Goal: Information Seeking & Learning: Learn about a topic

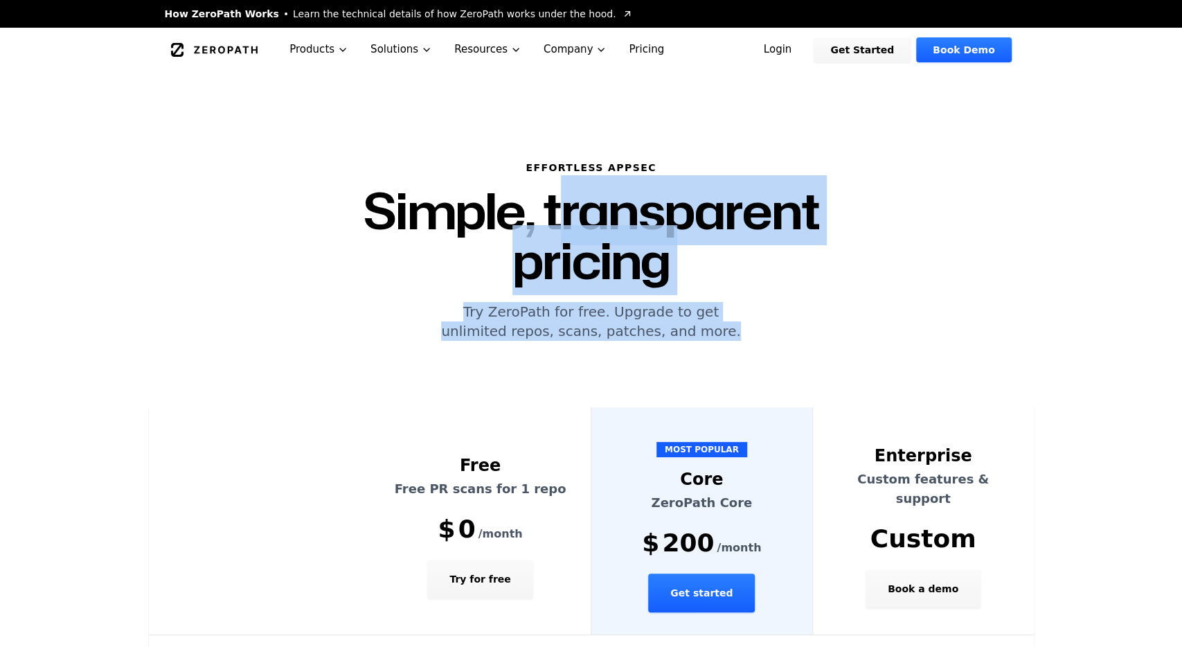
drag, startPoint x: 484, startPoint y: 200, endPoint x: 775, endPoint y: 276, distance: 300.5
click at [775, 276] on div "Effortless AppSec Simple, transparent pricing Try ZeroPath for free. Upgrade to…" at bounding box center [591, 251] width 621 height 180
click at [775, 302] on p "Try ZeroPath for free. Upgrade to get unlimited repos, scans, patches, and more." at bounding box center [591, 321] width 621 height 39
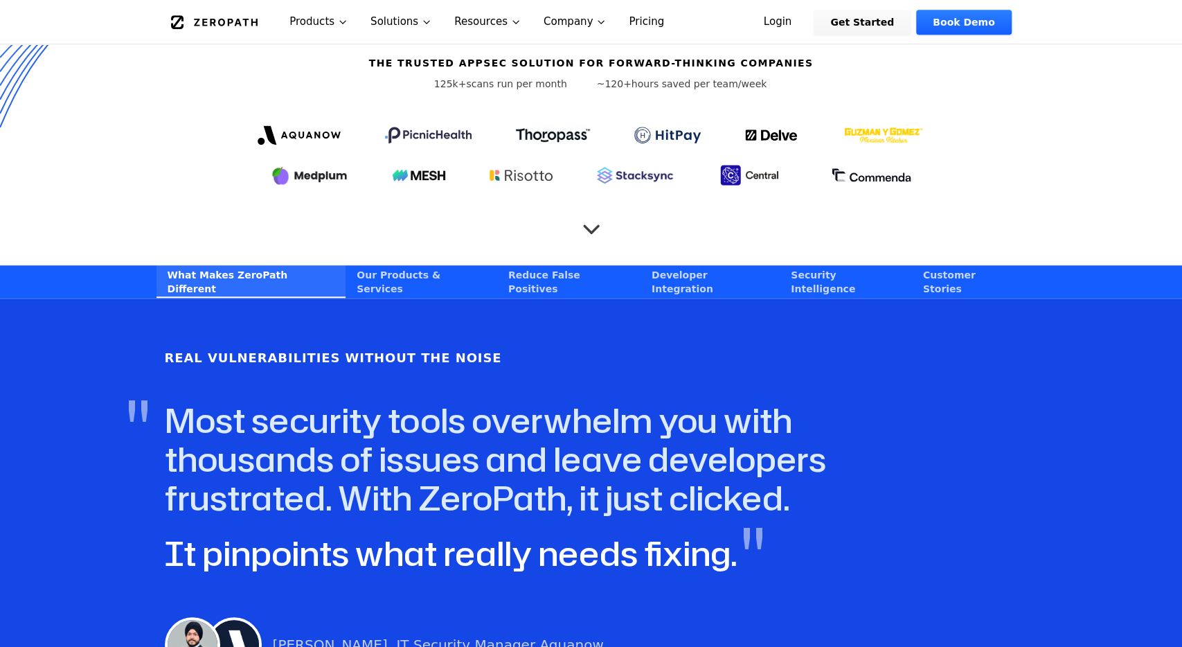
scroll to position [864, 0]
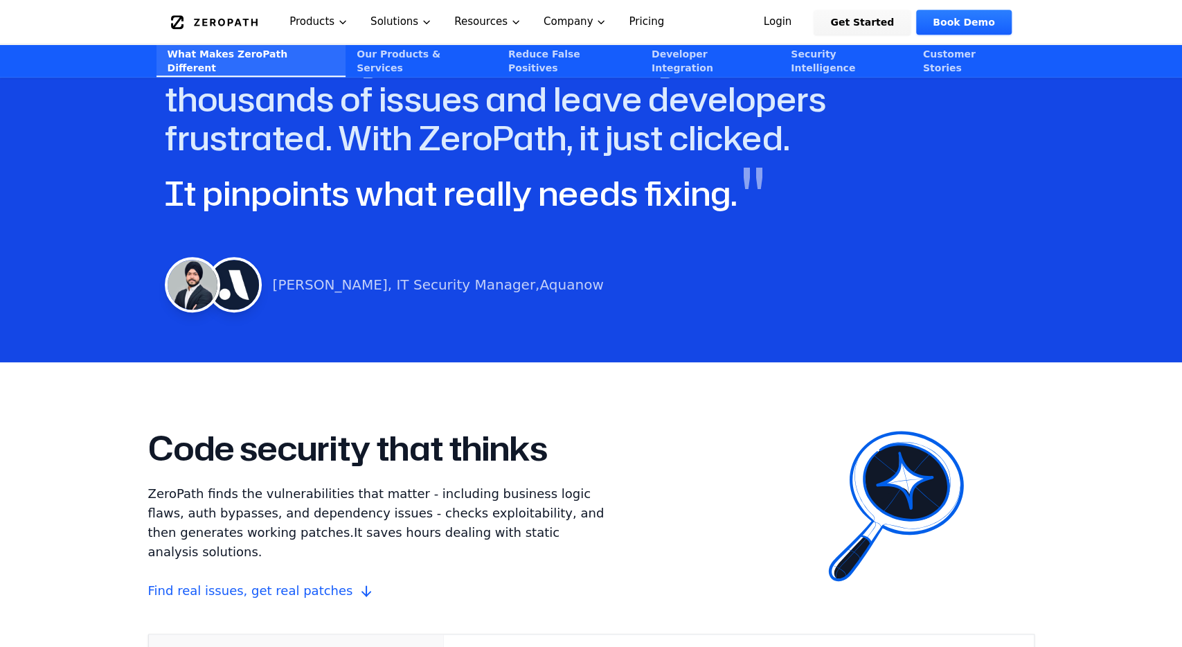
drag, startPoint x: 346, startPoint y: 257, endPoint x: 603, endPoint y: 261, distance: 257.0
click at [603, 261] on div "[PERSON_NAME], IT Security Manager, [GEOGRAPHIC_DATA]" at bounding box center [591, 284] width 853 height 55
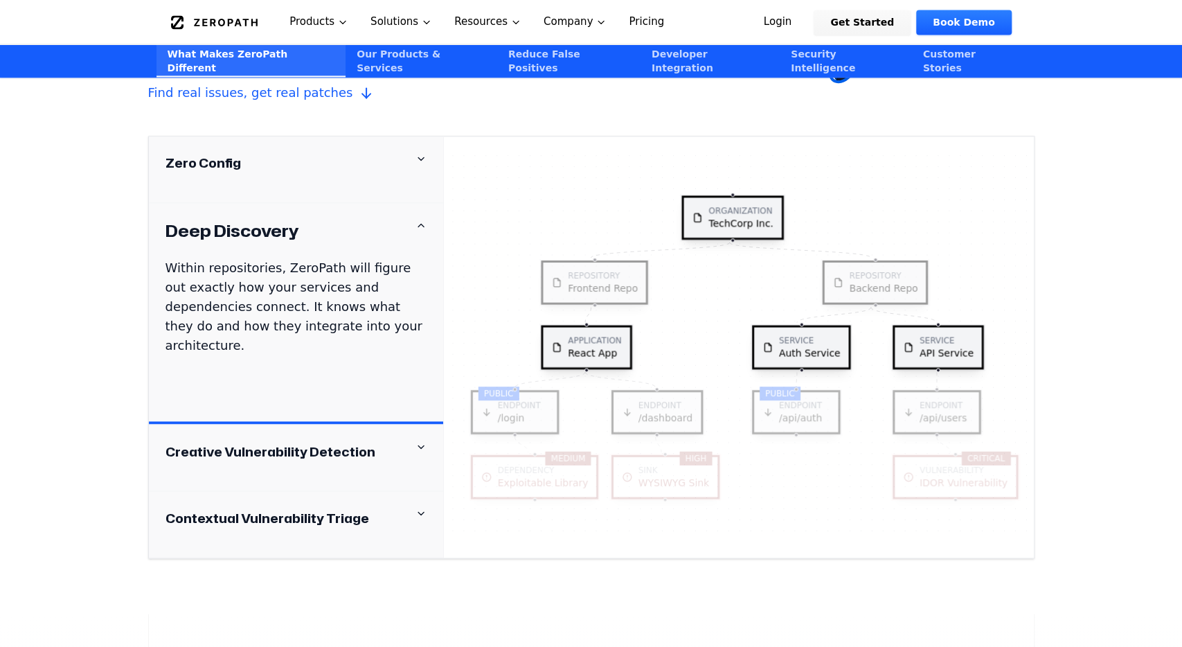
scroll to position [1369, 0]
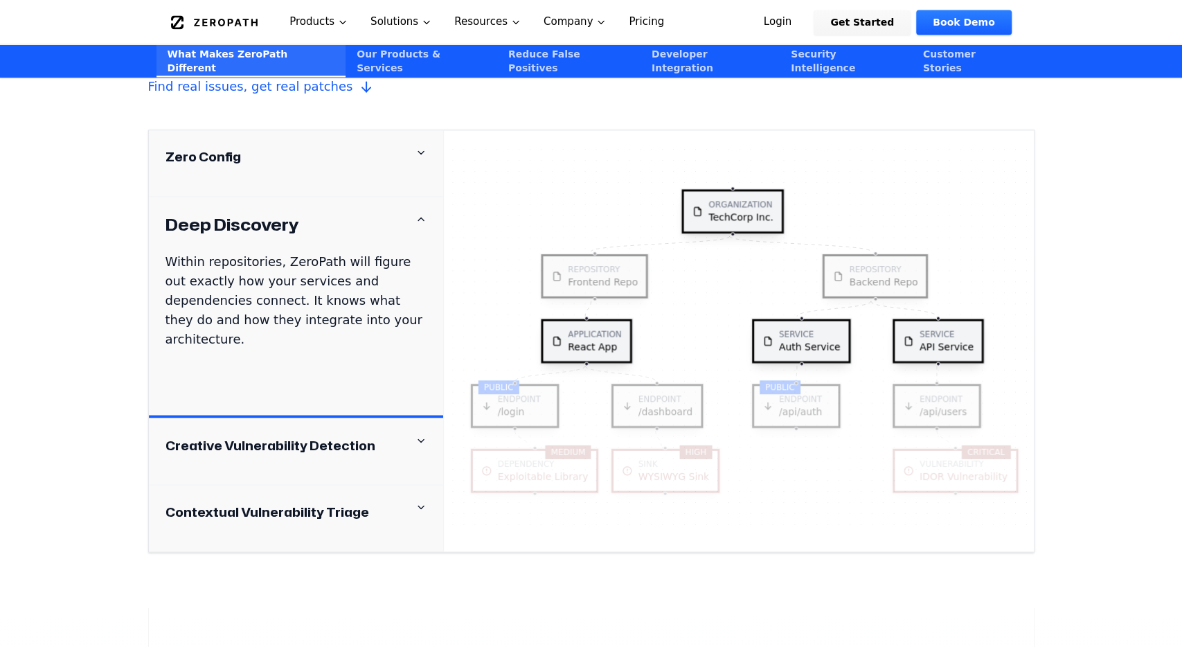
drag, startPoint x: 776, startPoint y: 304, endPoint x: 781, endPoint y: 314, distance: 10.8
click at [781, 314] on div "organization TechCorp Inc. repository Frontend Repo repository Backend Repo app…" at bounding box center [739, 341] width 590 height 388
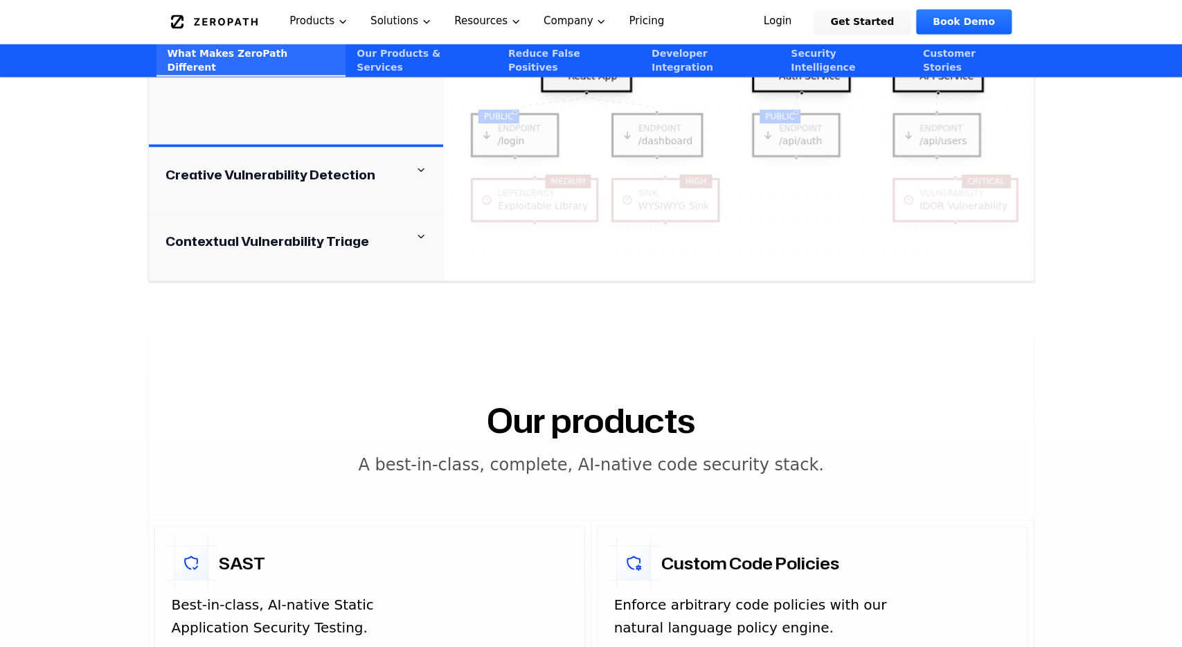
scroll to position [1657, 0]
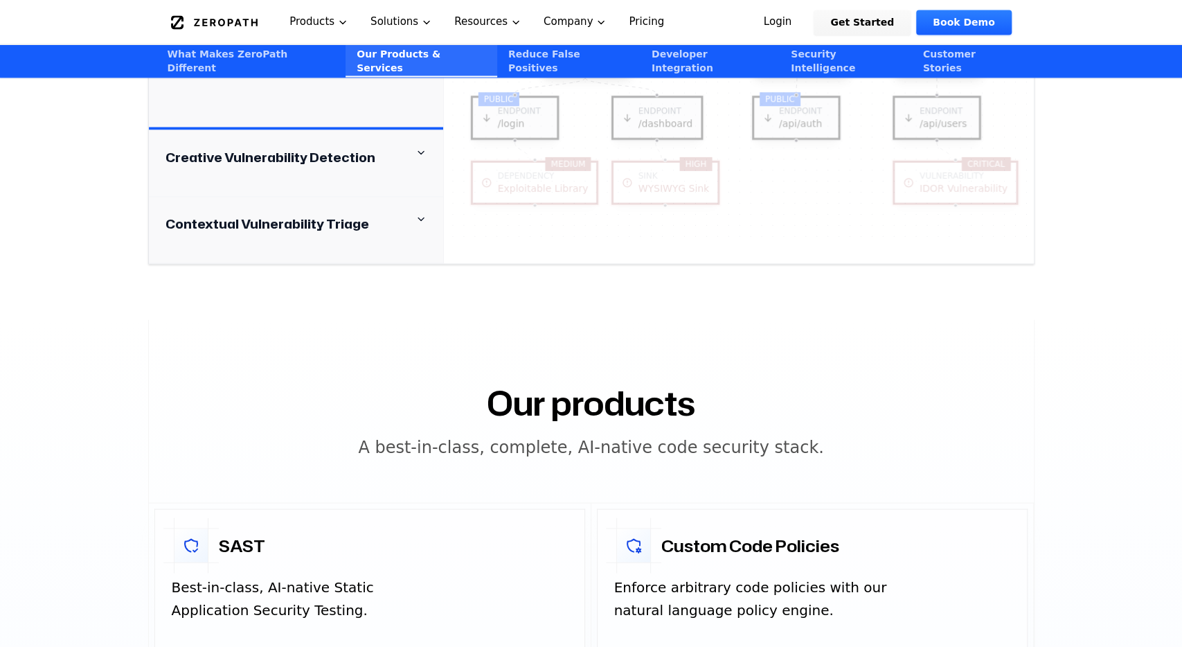
click at [423, 147] on icon at bounding box center [421, 152] width 11 height 11
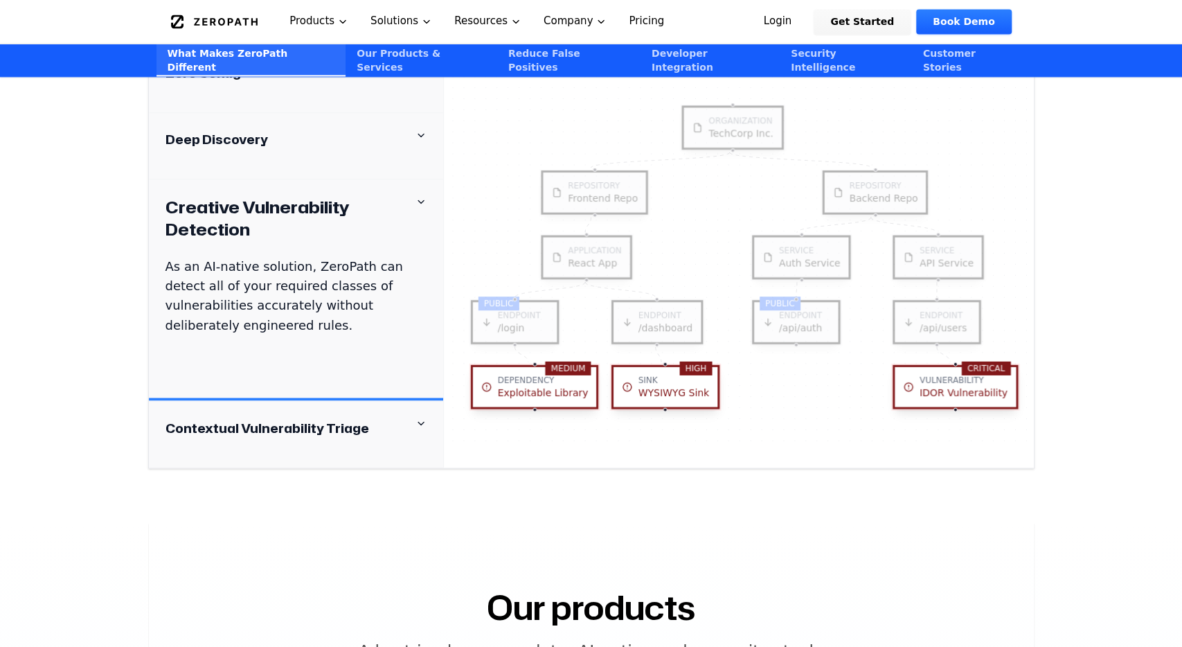
scroll to position [1441, 0]
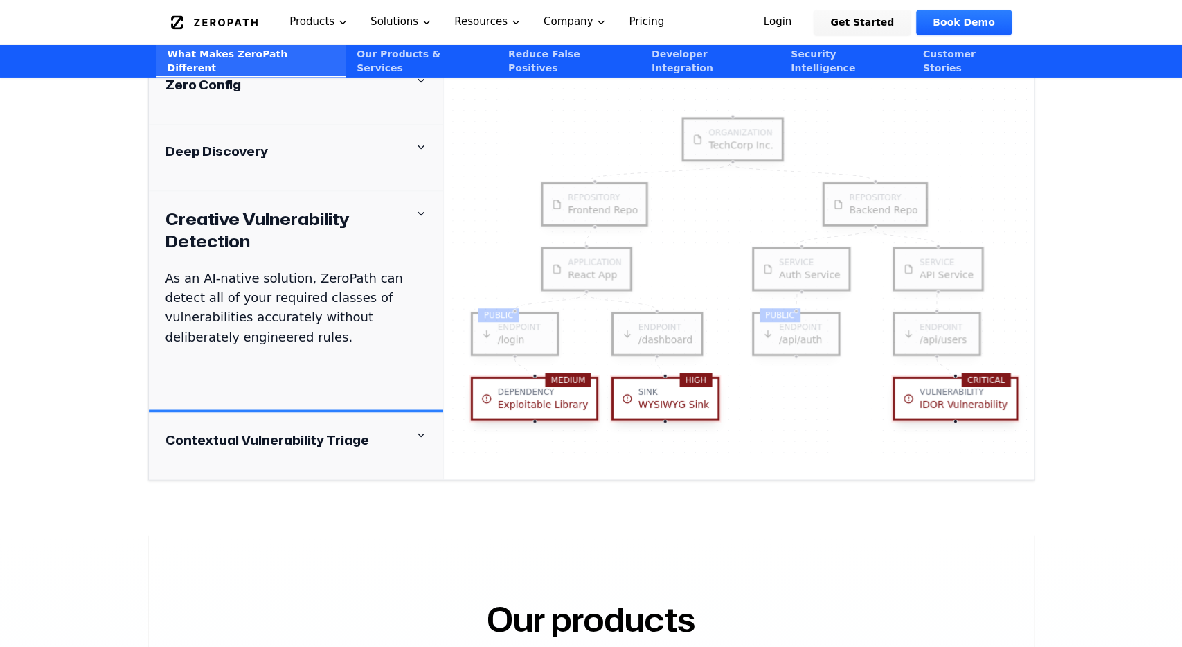
click at [420, 208] on icon at bounding box center [421, 213] width 11 height 11
click at [420, 413] on div "Contextual Vulnerability Triage" at bounding box center [296, 446] width 294 height 66
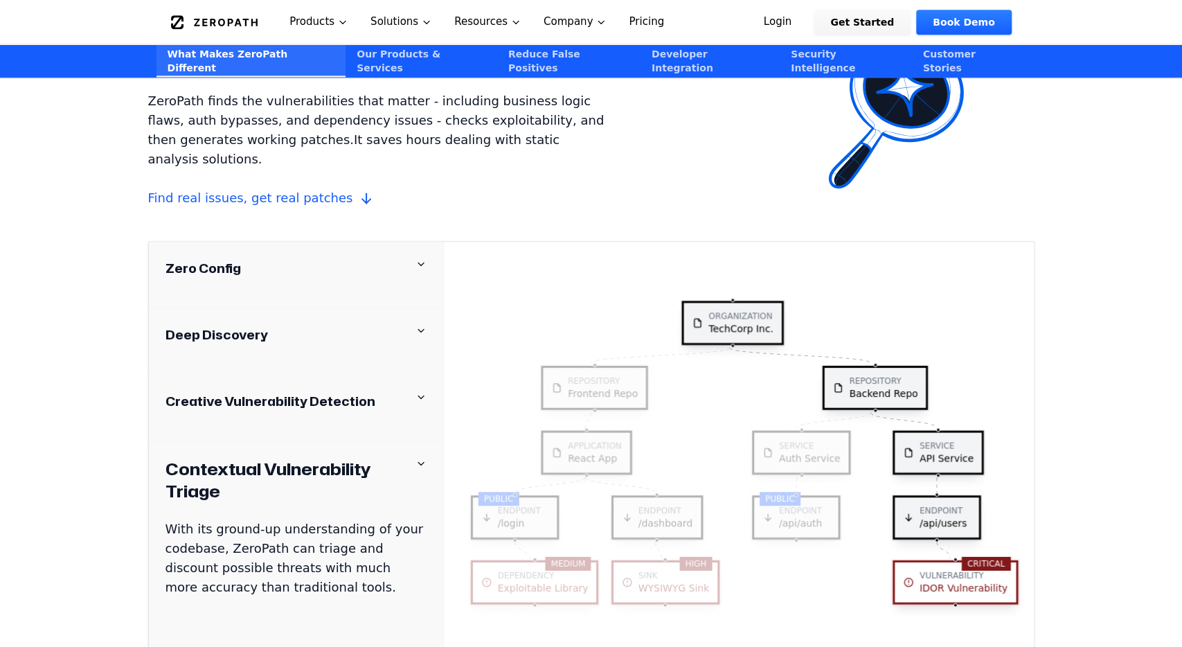
scroll to position [1224, 0]
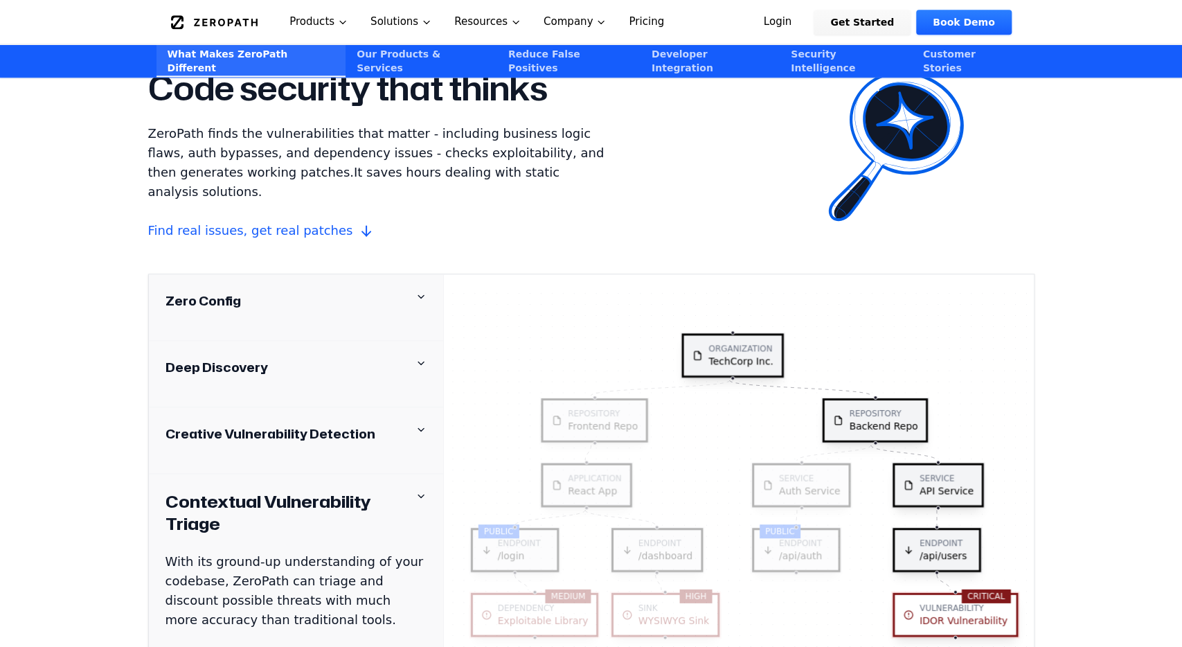
click at [422, 490] on icon at bounding box center [421, 495] width 11 height 11
click at [416, 291] on icon at bounding box center [421, 296] width 11 height 11
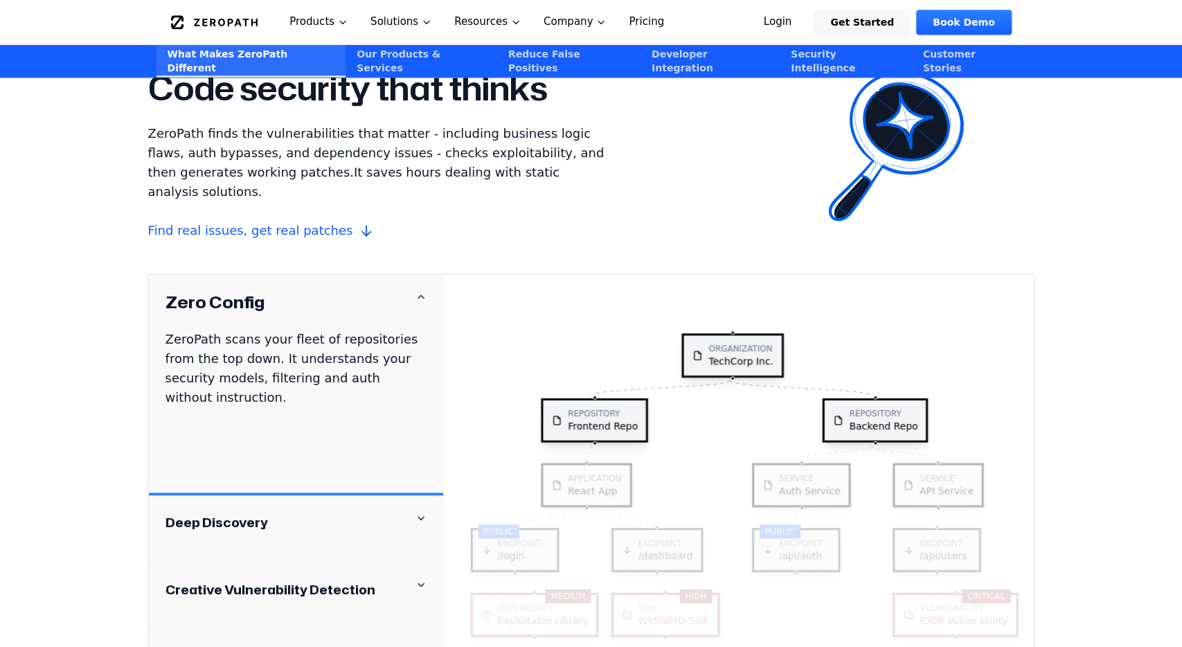
click at [416, 291] on div at bounding box center [421, 296] width 11 height 11
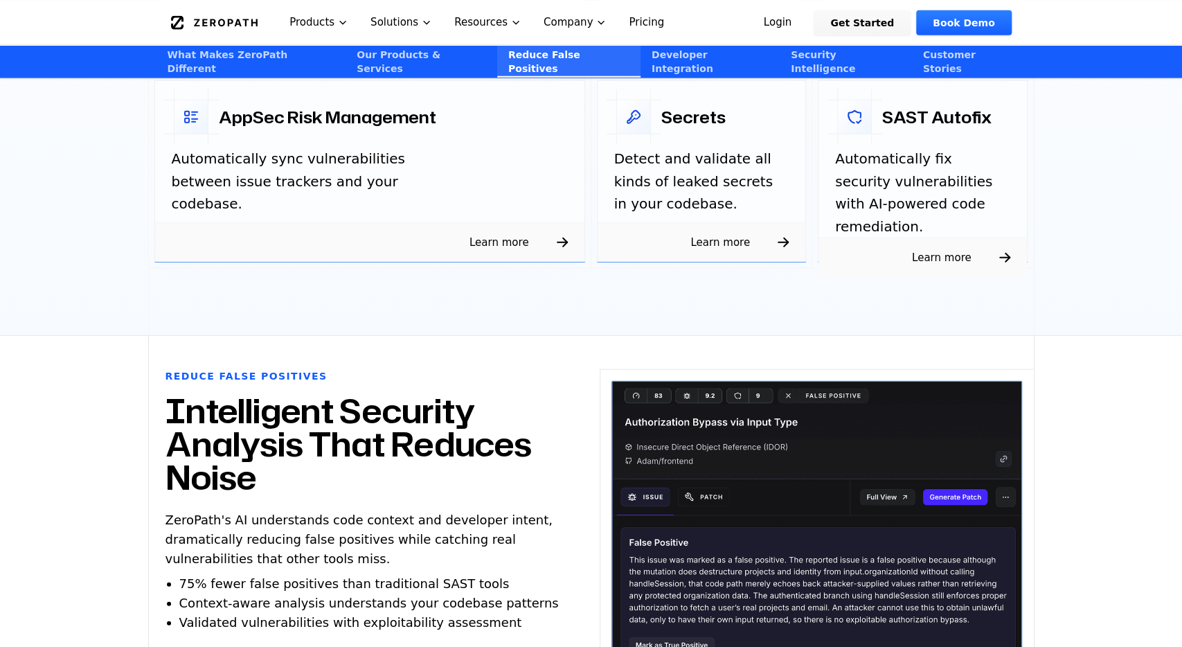
scroll to position [2521, 0]
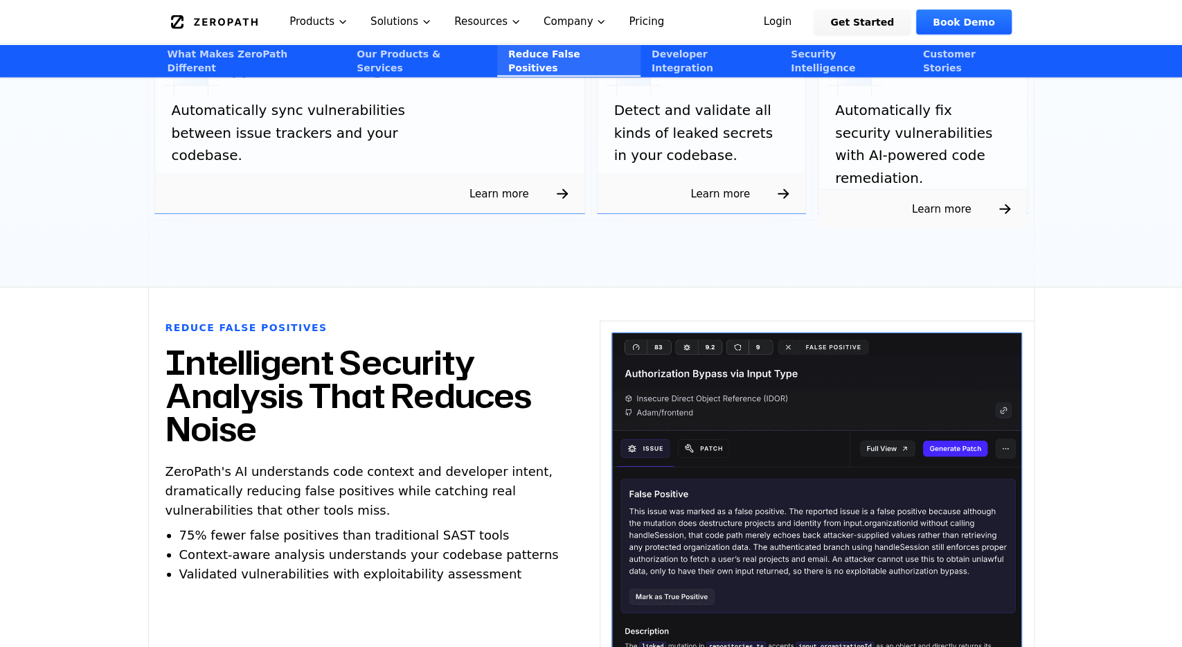
drag, startPoint x: 174, startPoint y: 321, endPoint x: 321, endPoint y: 400, distance: 167.6
click at [321, 400] on h2 "Intelligent Security Analysis That Reduces Noise" at bounding box center [366, 396] width 401 height 100
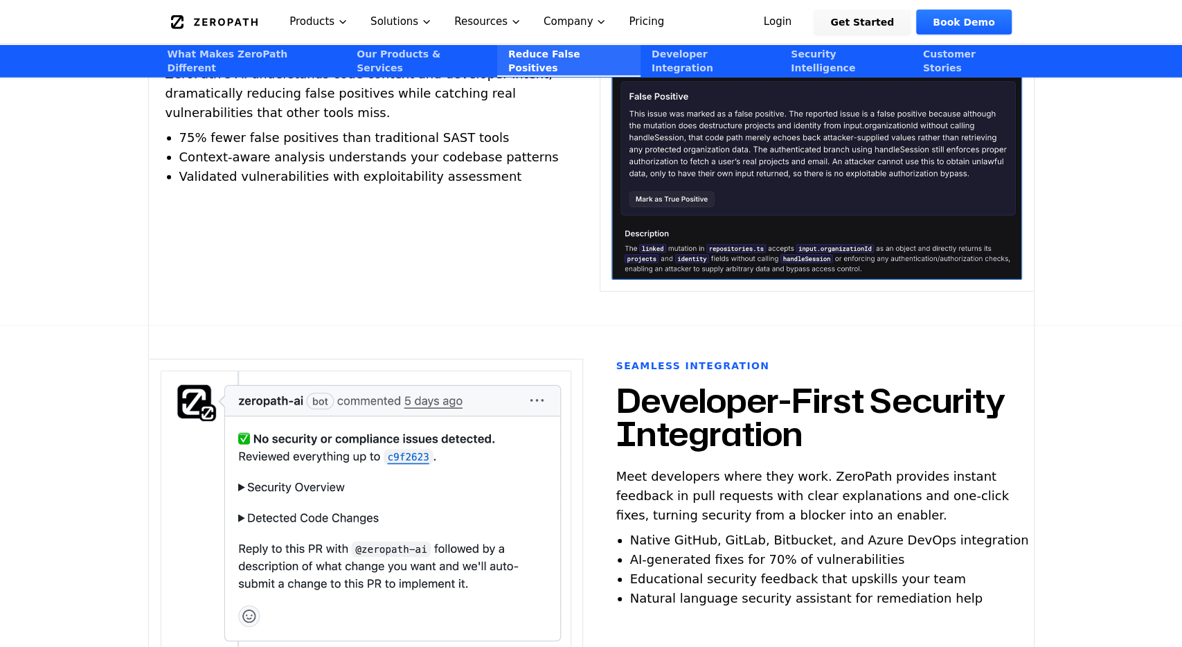
scroll to position [3097, 0]
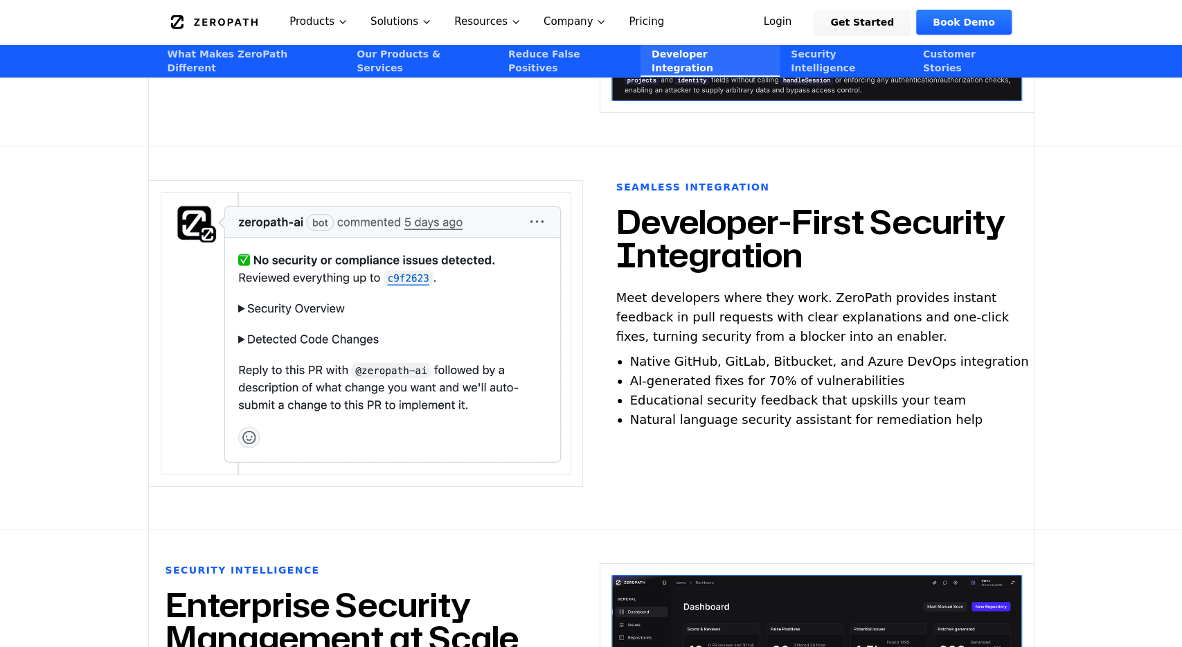
drag, startPoint x: 614, startPoint y: 177, endPoint x: 812, endPoint y: 229, distance: 205.0
click at [812, 229] on div "Seamless Integration Developer-First Security Integration Meet developers where…" at bounding box center [817, 338] width 434 height 316
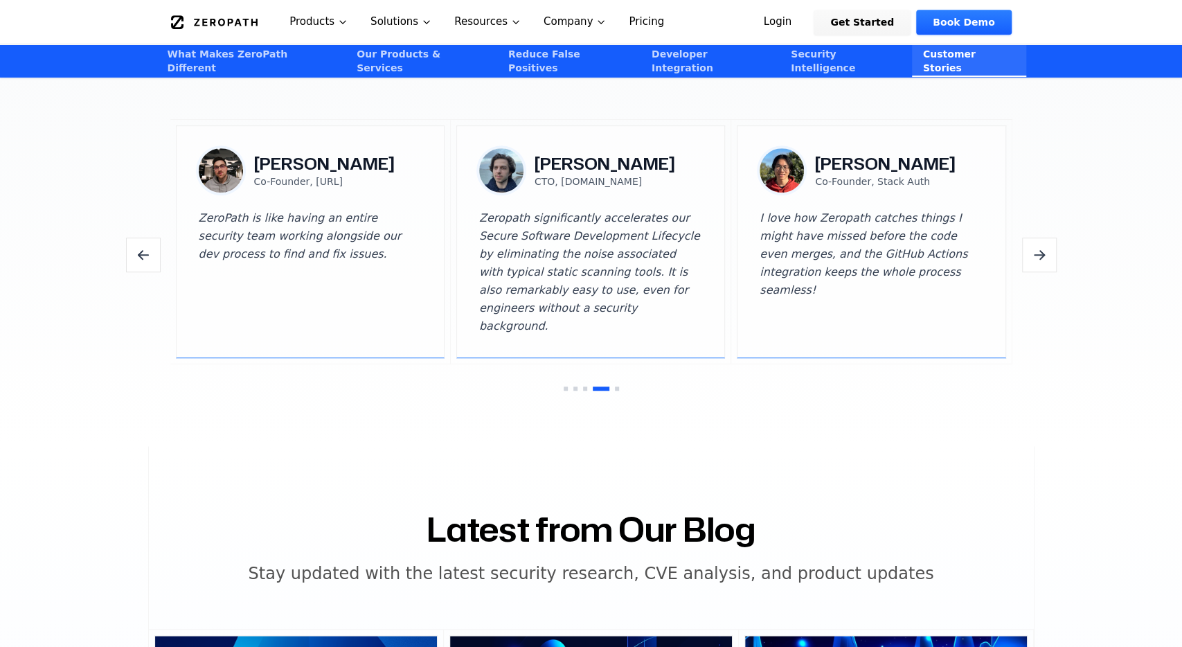
scroll to position [4178, 0]
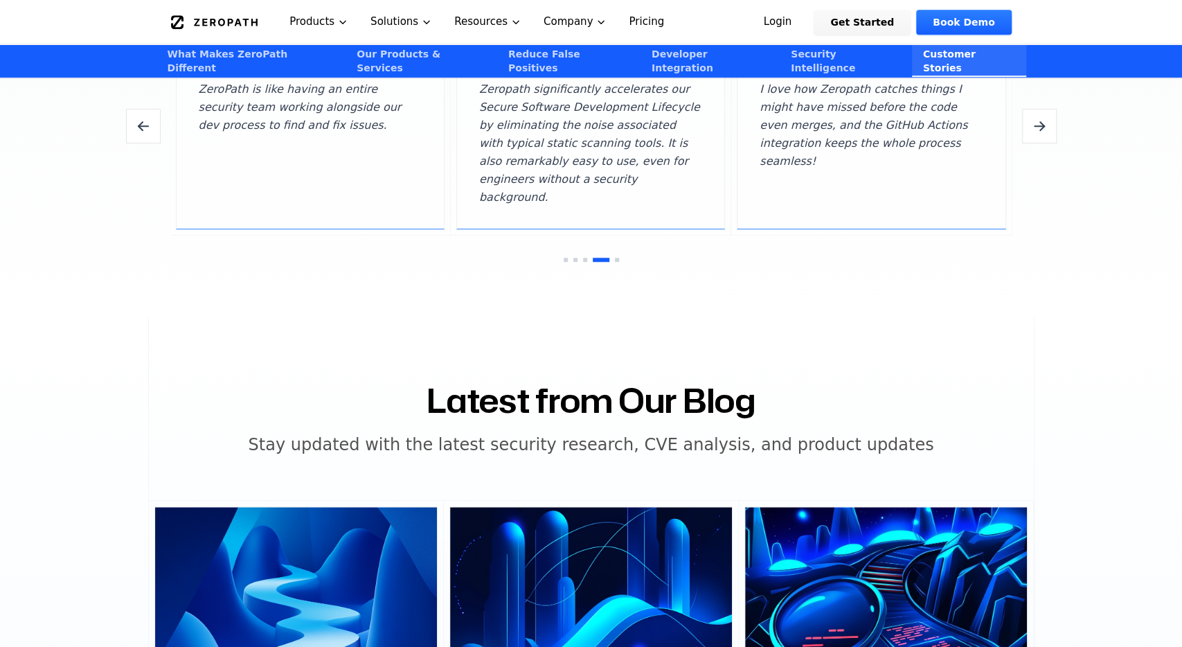
drag, startPoint x: 443, startPoint y: 339, endPoint x: 911, endPoint y: 368, distance: 469.1
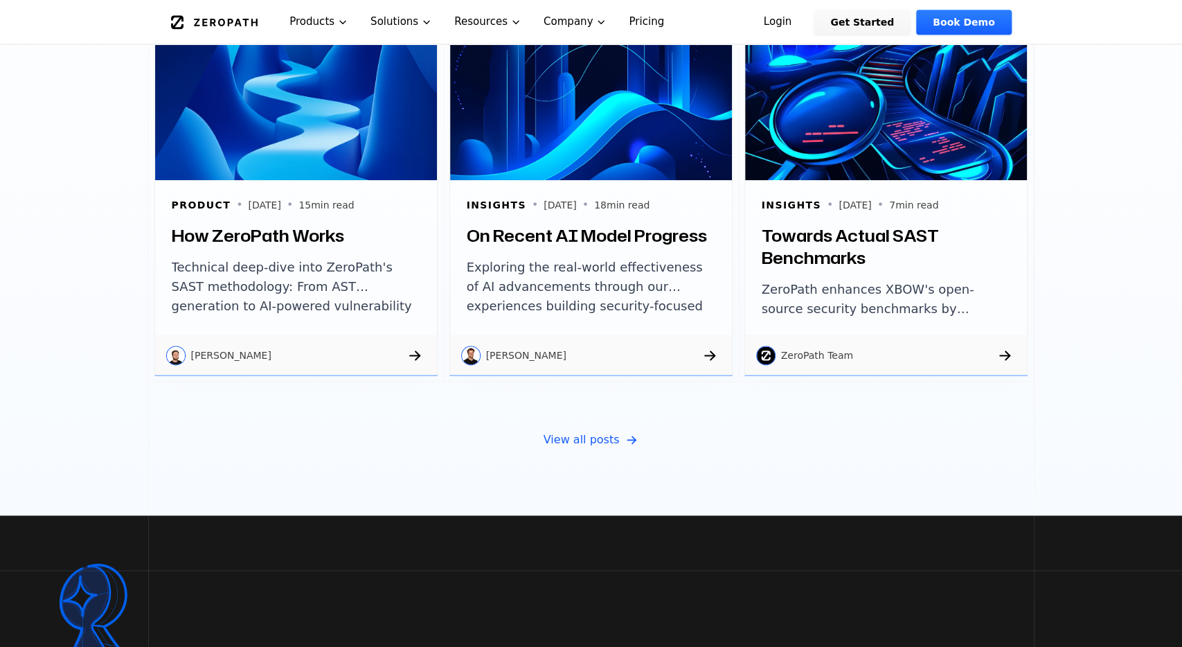
scroll to position [4970, 0]
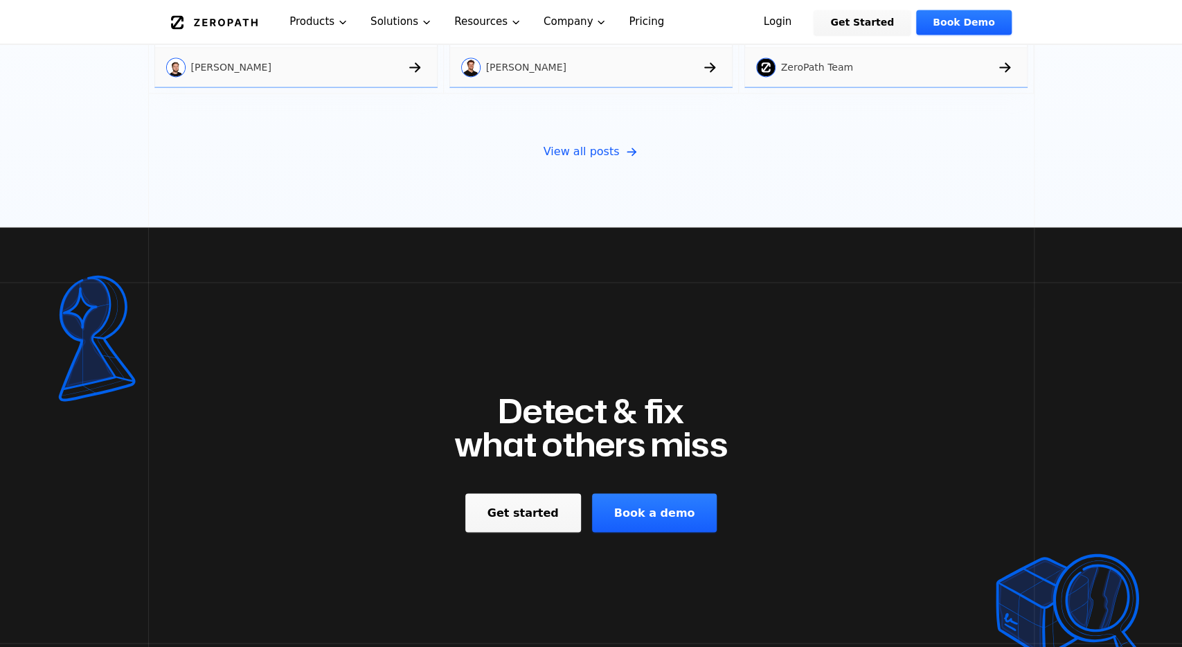
drag, startPoint x: 506, startPoint y: 355, endPoint x: 756, endPoint y: 386, distance: 251.9
click at [756, 386] on div "Detect & fix what others miss Get started Book a demo" at bounding box center [591, 462] width 885 height 471
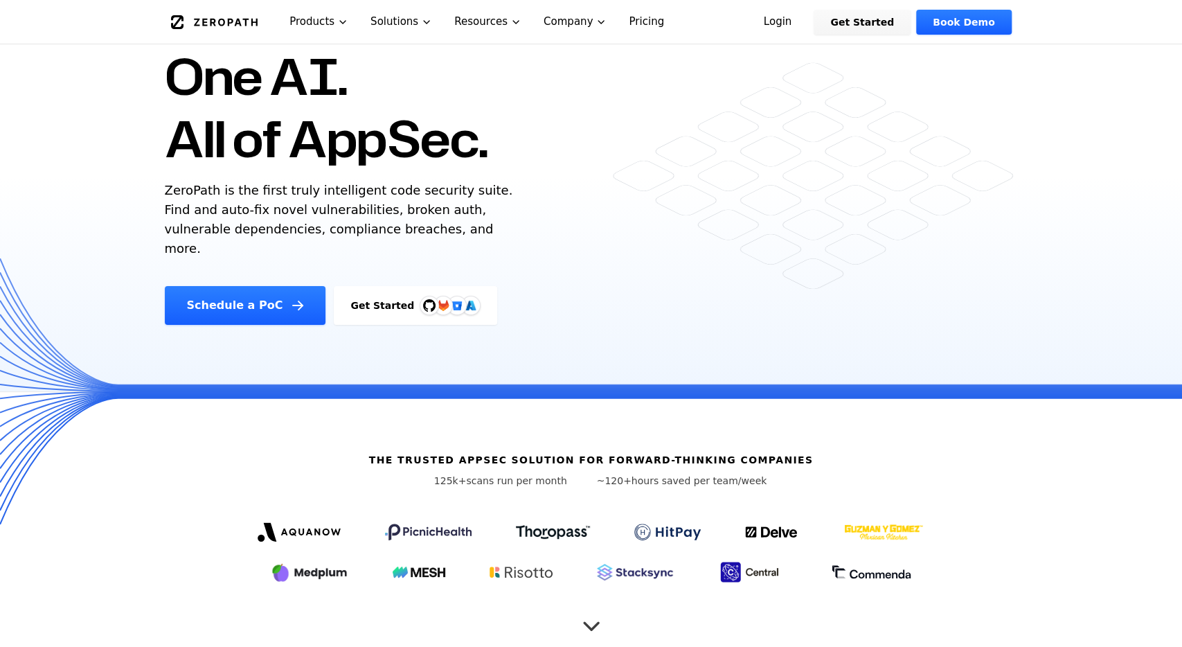
scroll to position [0, 0]
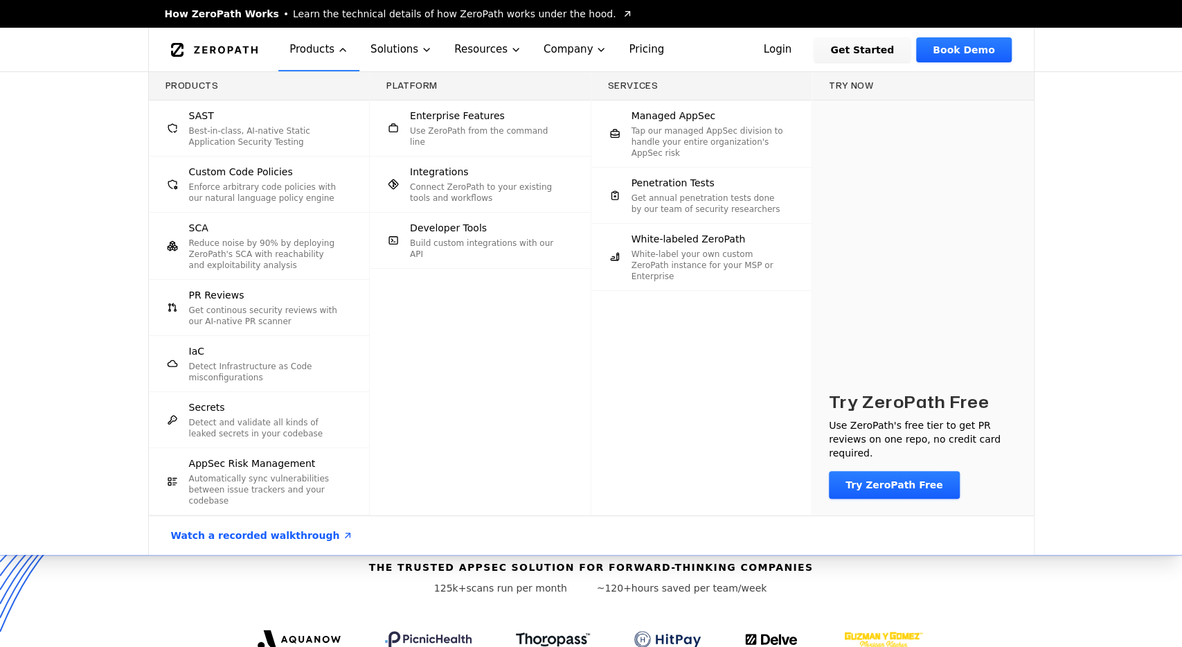
click at [58, 190] on div "Products SAST Best-in-class, AI-native Static Application Security Testing Cust…" at bounding box center [591, 313] width 1182 height 483
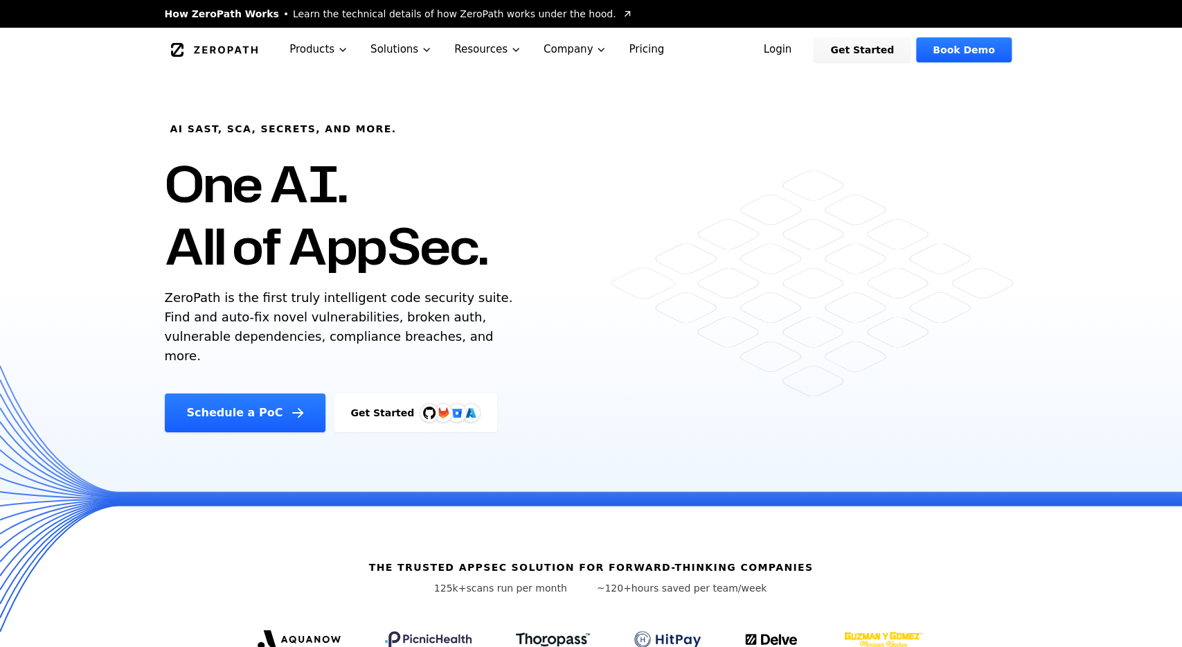
click at [620, 55] on link "Pricing" at bounding box center [646, 50] width 57 height 44
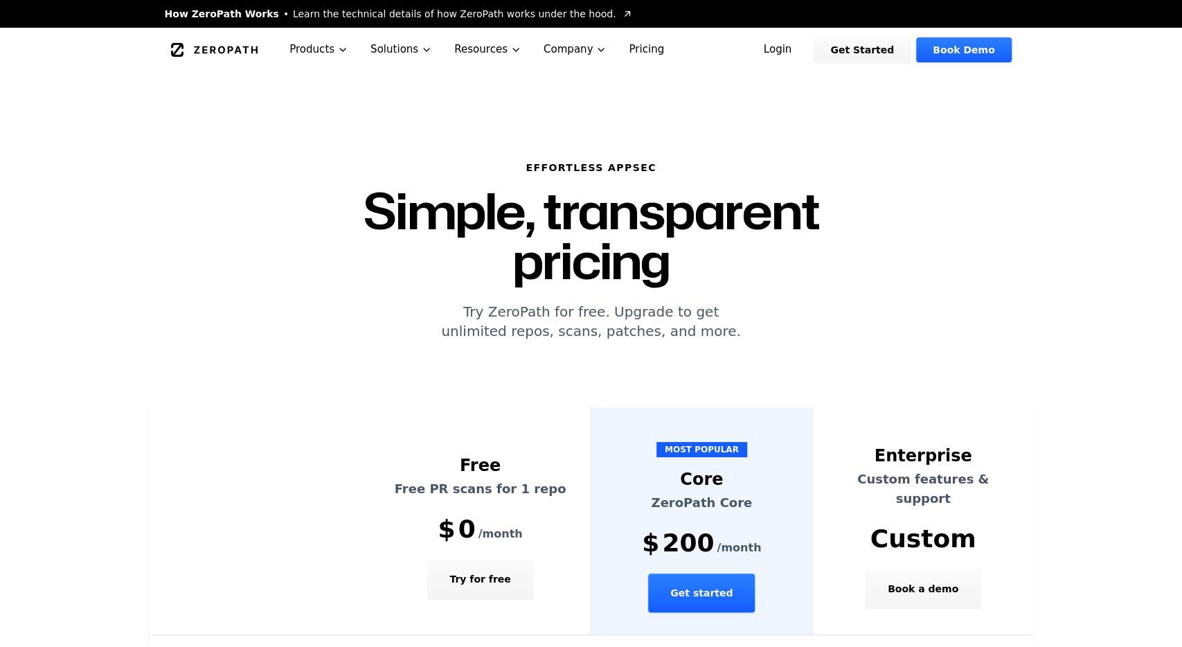
drag, startPoint x: 551, startPoint y: 264, endPoint x: 742, endPoint y: 285, distance: 191.6
click at [742, 302] on p "Try ZeroPath for free. Upgrade to get unlimited repos, scans, patches, and more." at bounding box center [591, 321] width 621 height 39
drag, startPoint x: 721, startPoint y: 283, endPoint x: 469, endPoint y: 256, distance: 253.6
click at [469, 302] on p "Try ZeroPath for free. Upgrade to get unlimited repos, scans, patches, and more." at bounding box center [591, 321] width 621 height 39
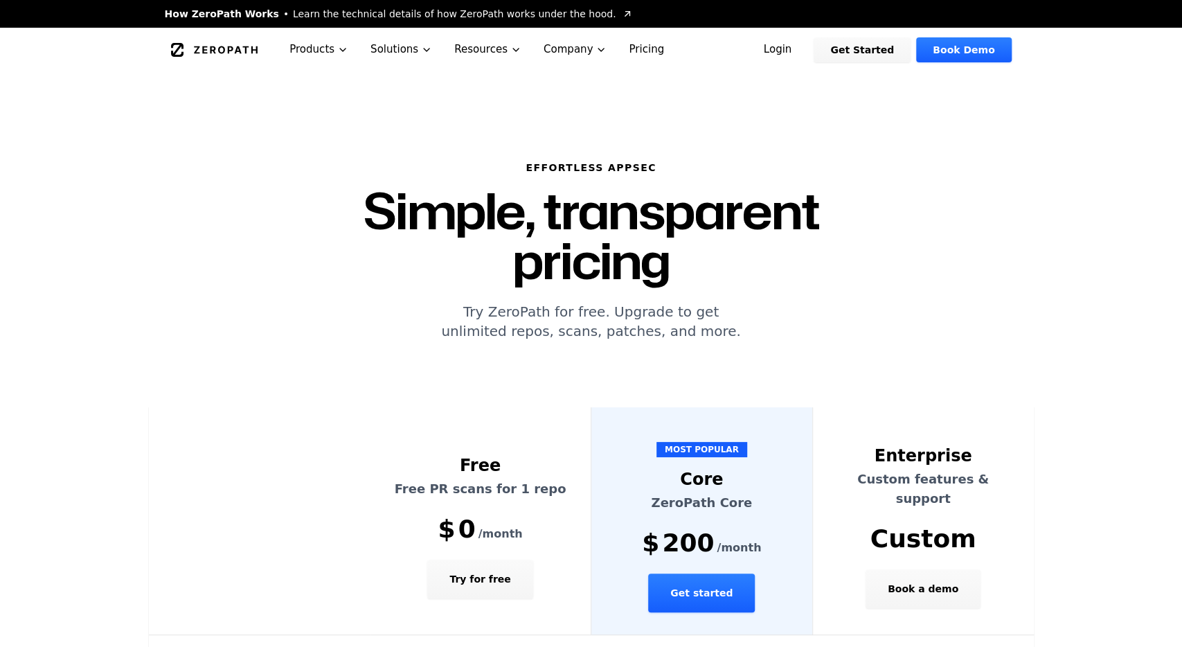
click at [469, 302] on p "Try ZeroPath for free. Upgrade to get unlimited repos, scans, patches, and more." at bounding box center [591, 321] width 621 height 39
drag, startPoint x: 462, startPoint y: 261, endPoint x: 767, endPoint y: 285, distance: 305.7
click at [767, 302] on p "Try ZeroPath for free. Upgrade to get unlimited repos, scans, patches, and more." at bounding box center [591, 321] width 621 height 39
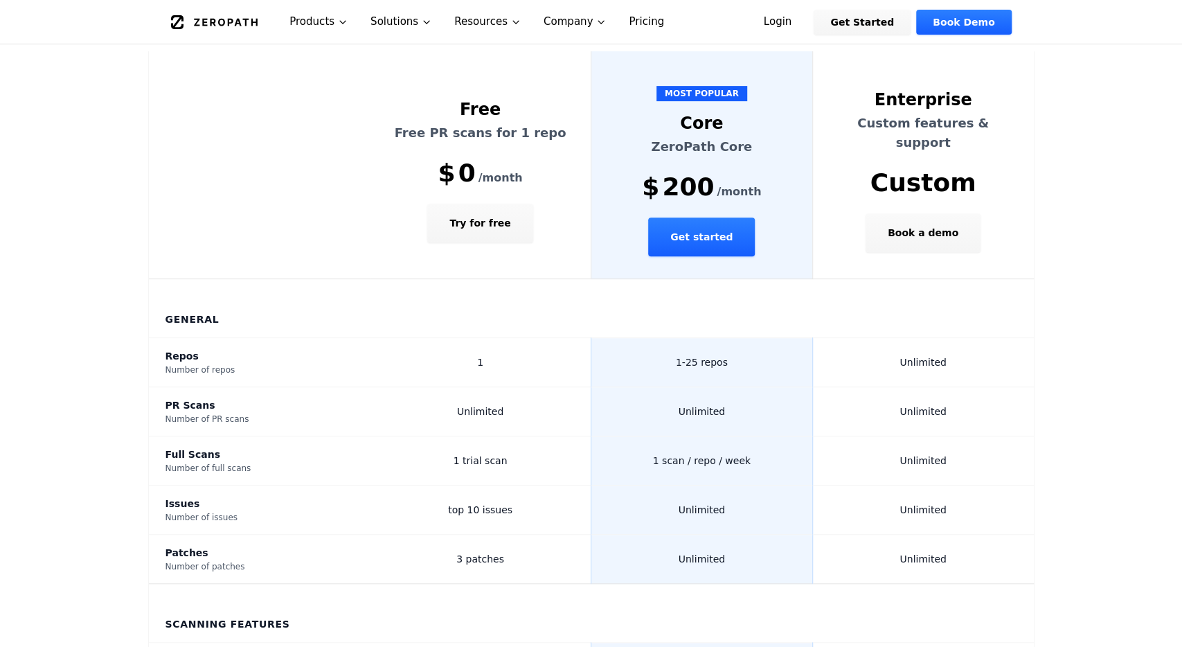
scroll to position [360, 0]
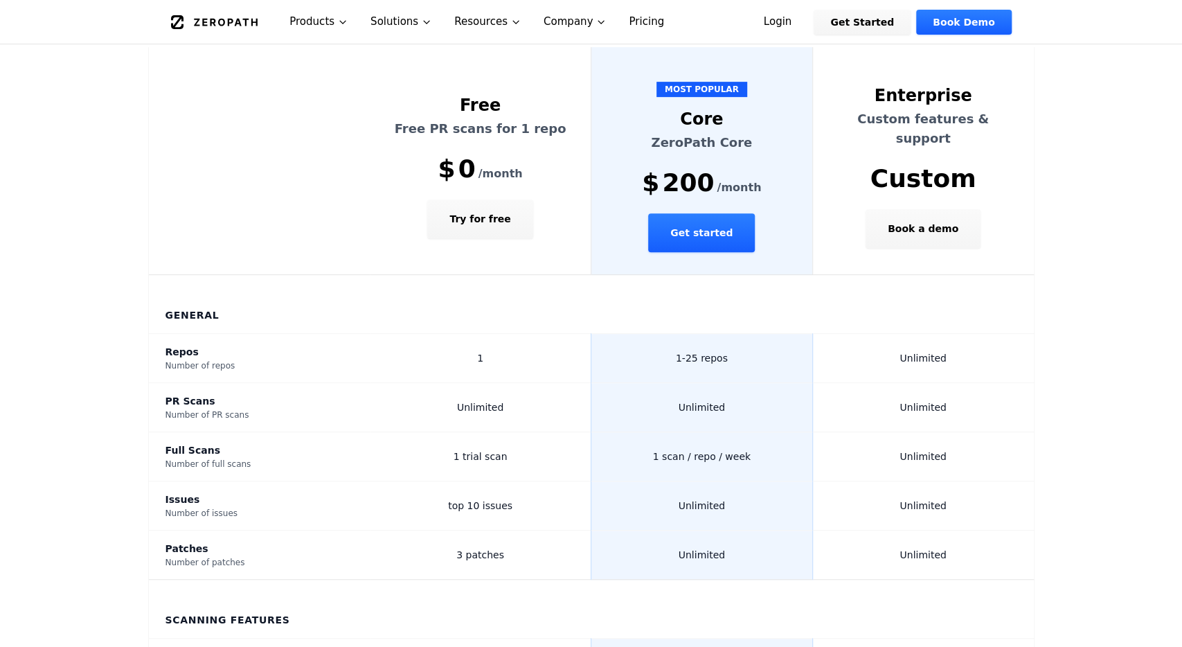
drag, startPoint x: 483, startPoint y: 312, endPoint x: 515, endPoint y: 357, distance: 55.2
click at [515, 383] on td "Unlimited" at bounding box center [481, 407] width 222 height 49
drag, startPoint x: 480, startPoint y: 410, endPoint x: 436, endPoint y: 411, distance: 44.3
click at [436, 432] on td "1 trial scan" at bounding box center [481, 456] width 222 height 49
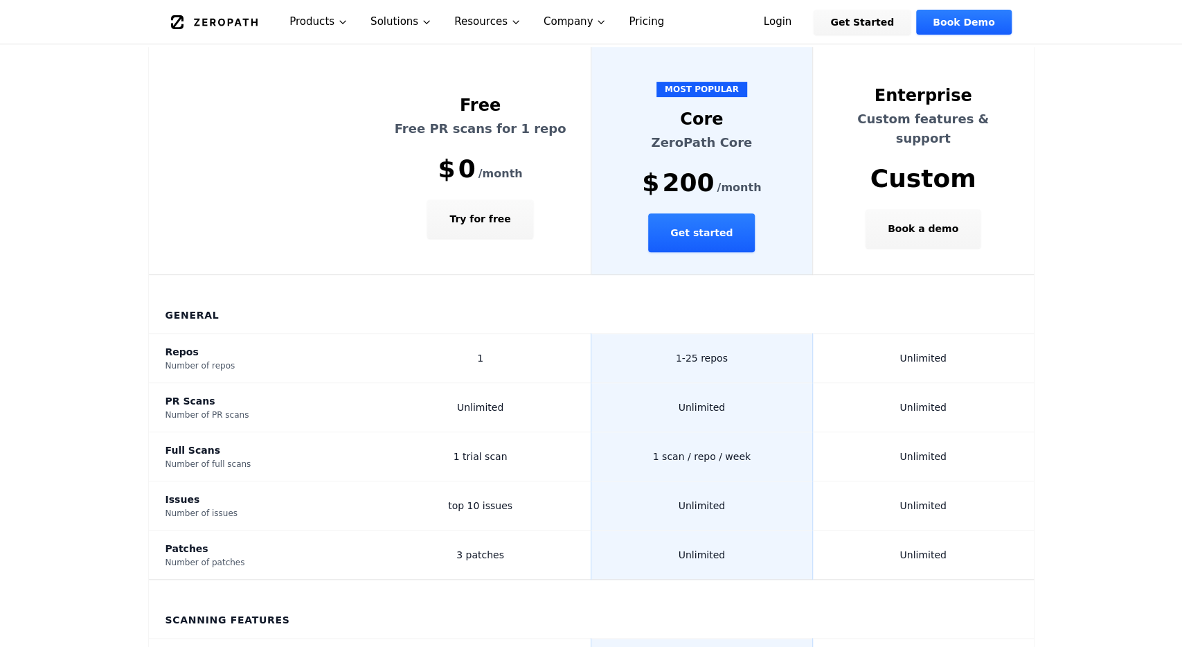
click at [436, 432] on td "1 trial scan" at bounding box center [481, 456] width 222 height 49
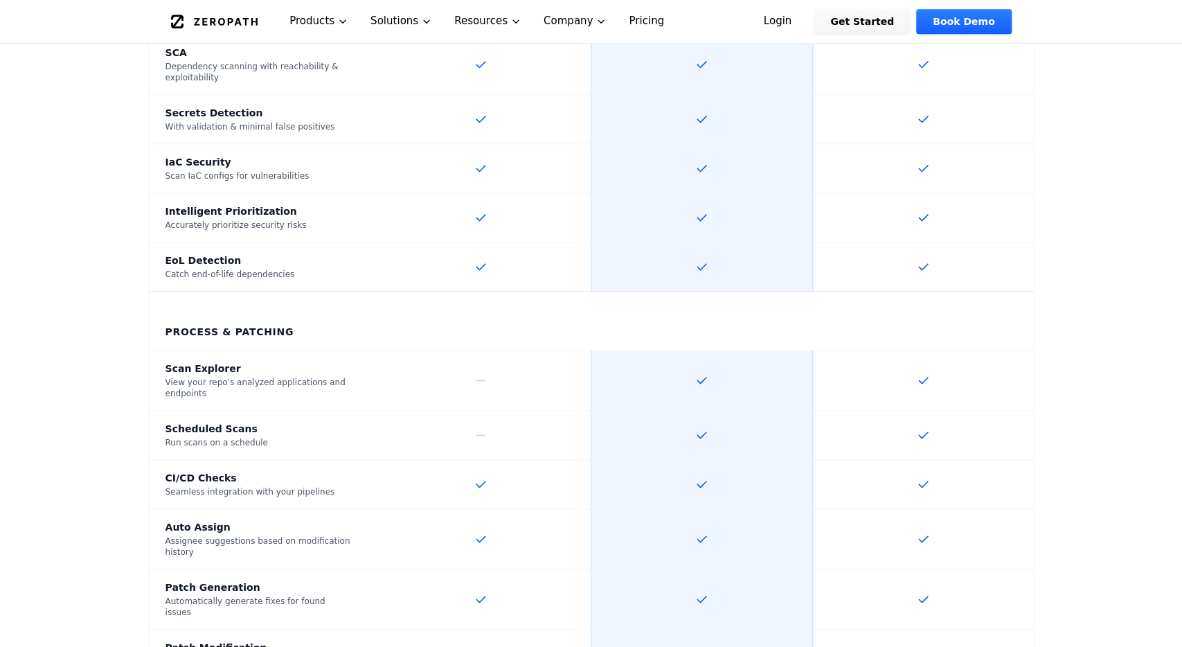
scroll to position [1152, 0]
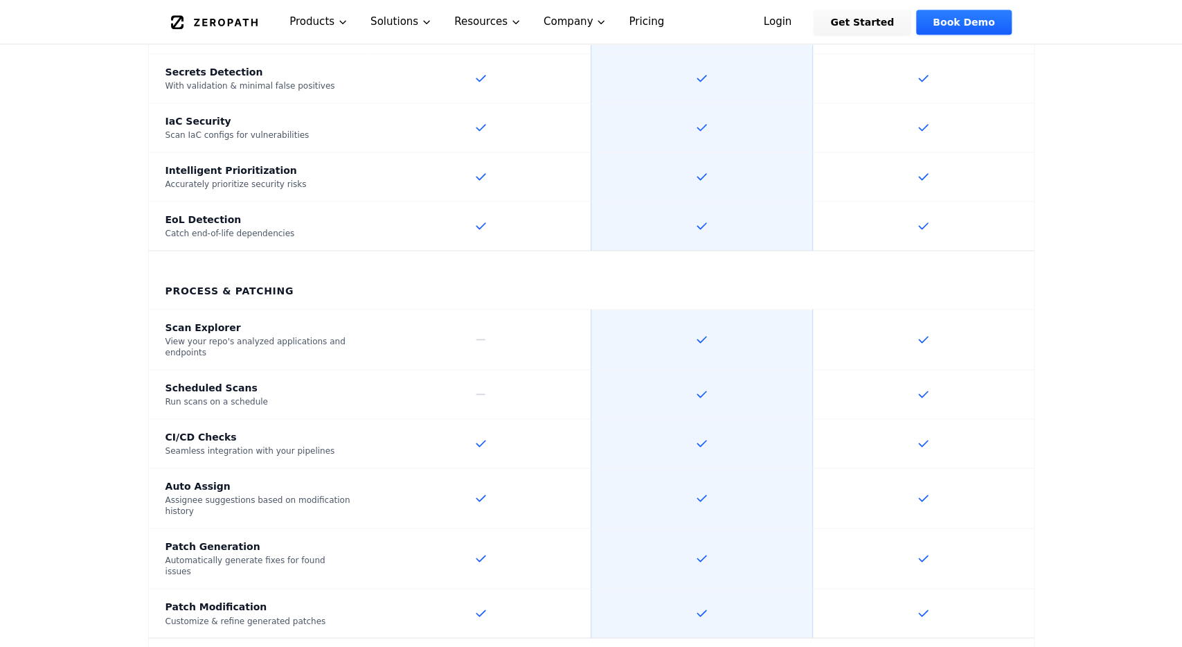
drag, startPoint x: 487, startPoint y: 288, endPoint x: 476, endPoint y: 286, distance: 10.6
click at [476, 310] on td at bounding box center [481, 340] width 222 height 60
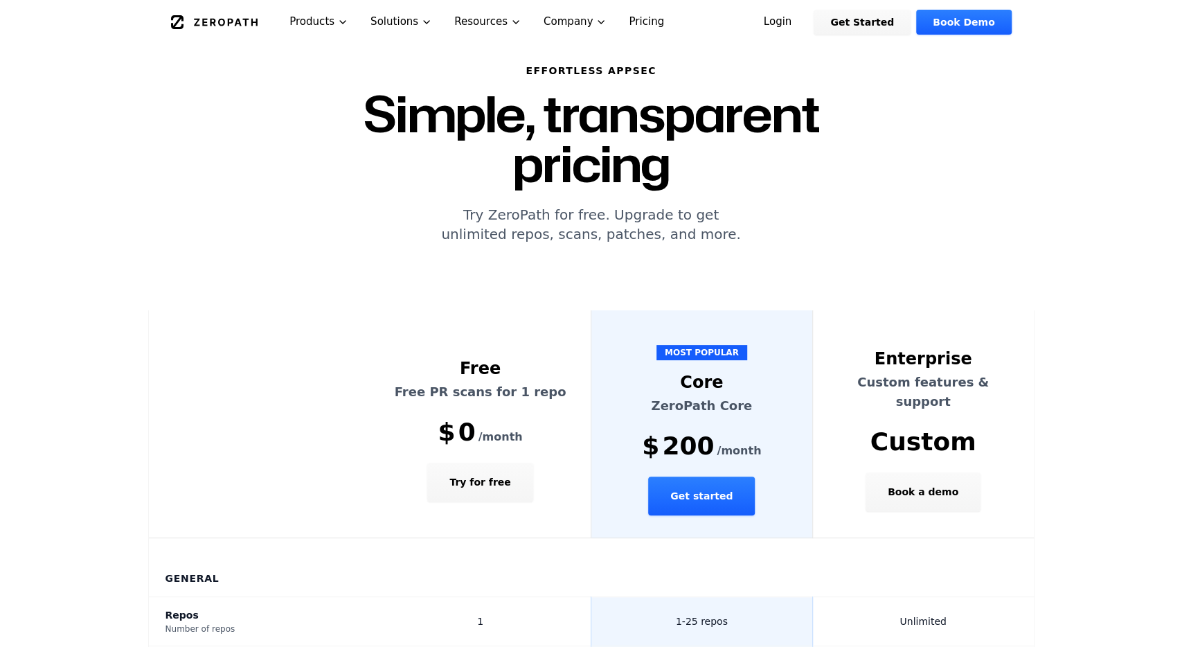
scroll to position [0, 0]
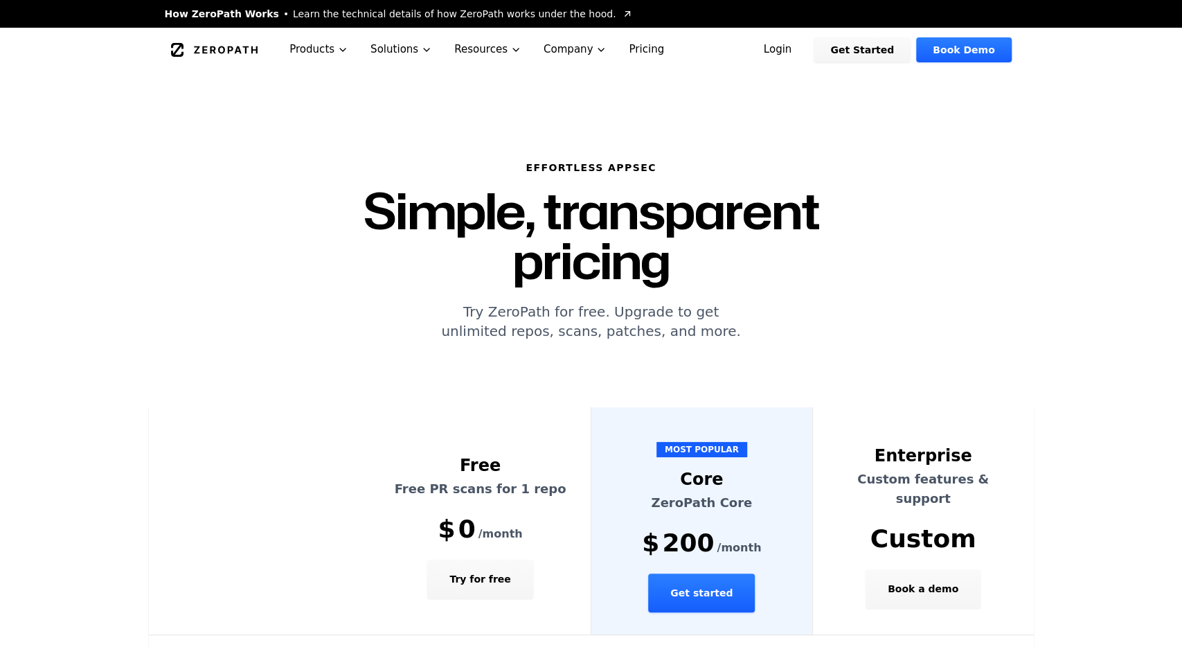
click at [204, 51] on icon "Global" at bounding box center [214, 50] width 87 height 14
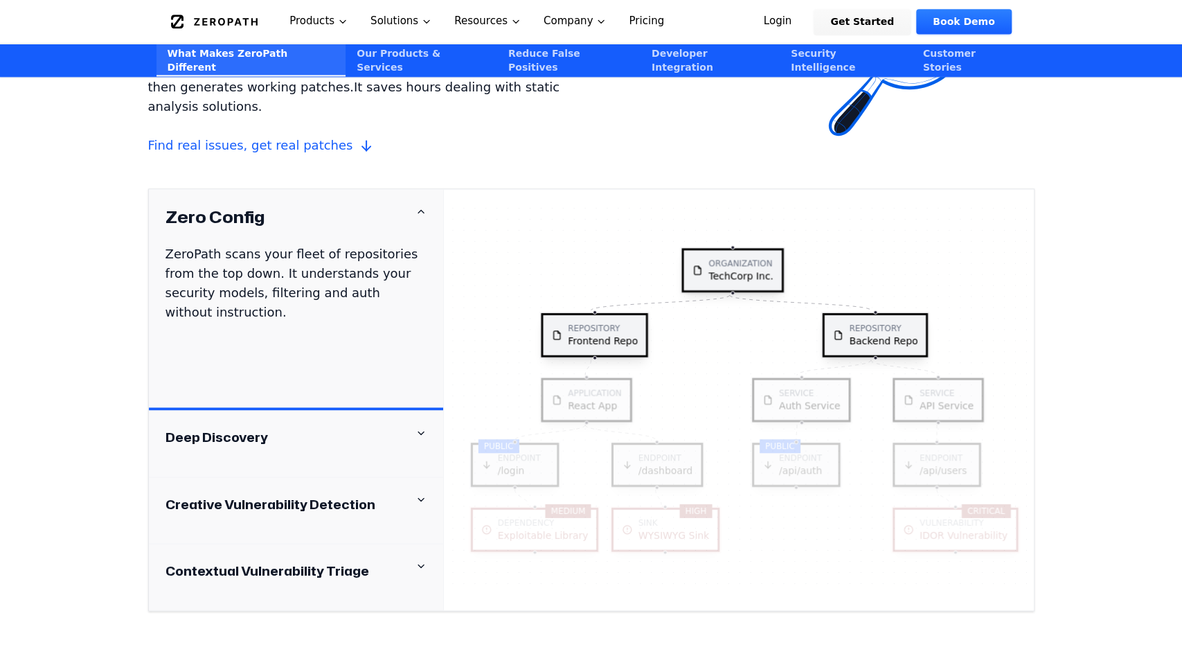
scroll to position [1297, 0]
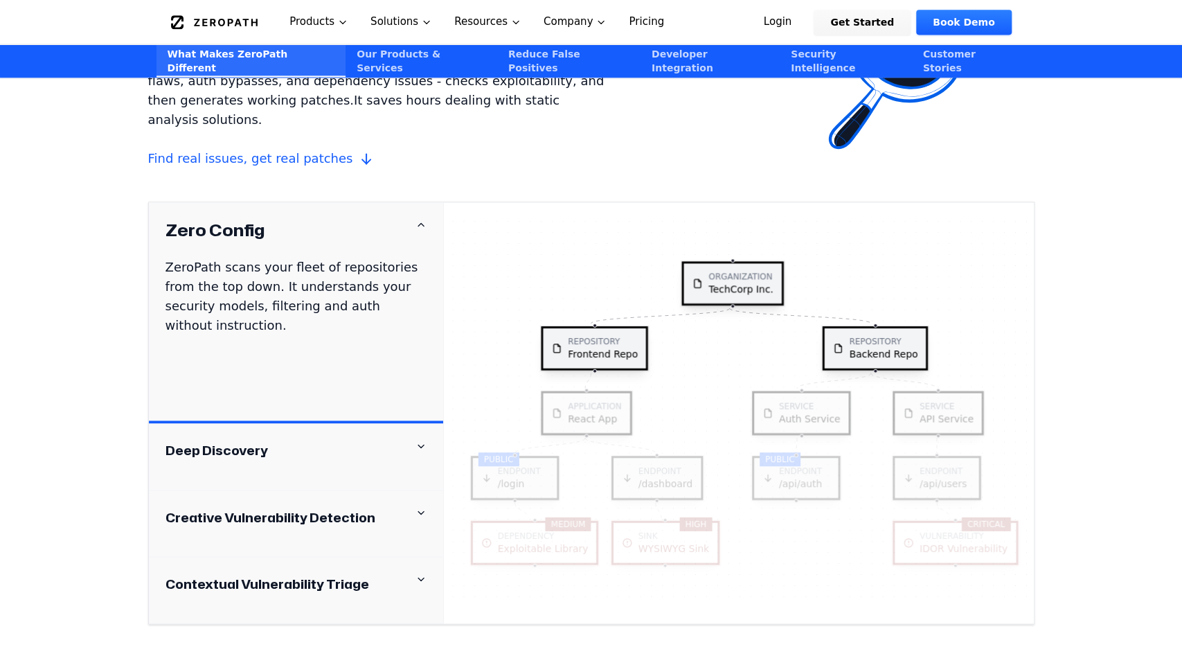
click at [302, 440] on div "Deep Discovery" at bounding box center [296, 449] width 261 height 19
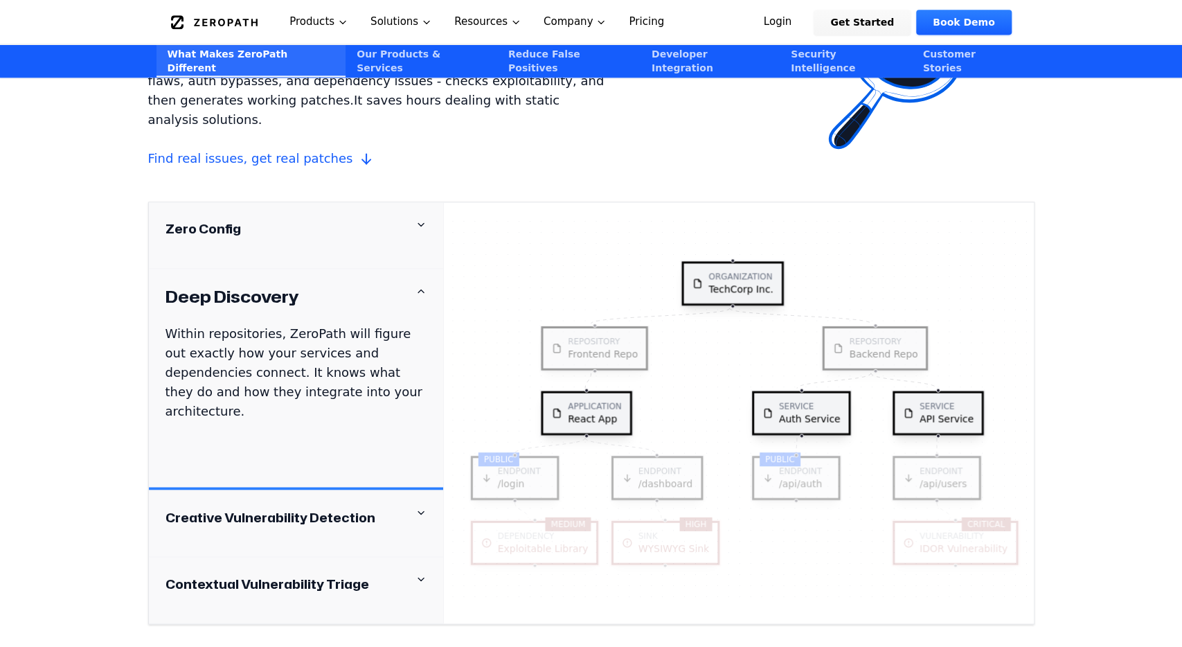
click at [320, 490] on div "Creative Vulnerability Detection" at bounding box center [296, 523] width 294 height 66
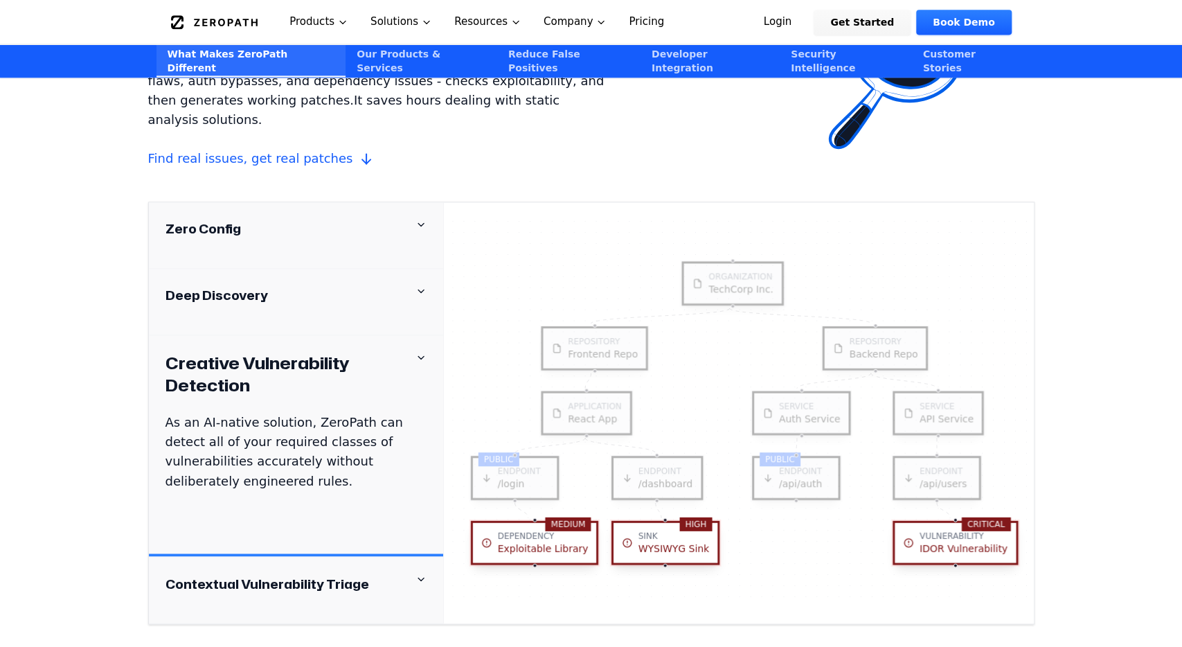
click at [381, 573] on div "Contextual Vulnerability Triage" at bounding box center [296, 582] width 261 height 19
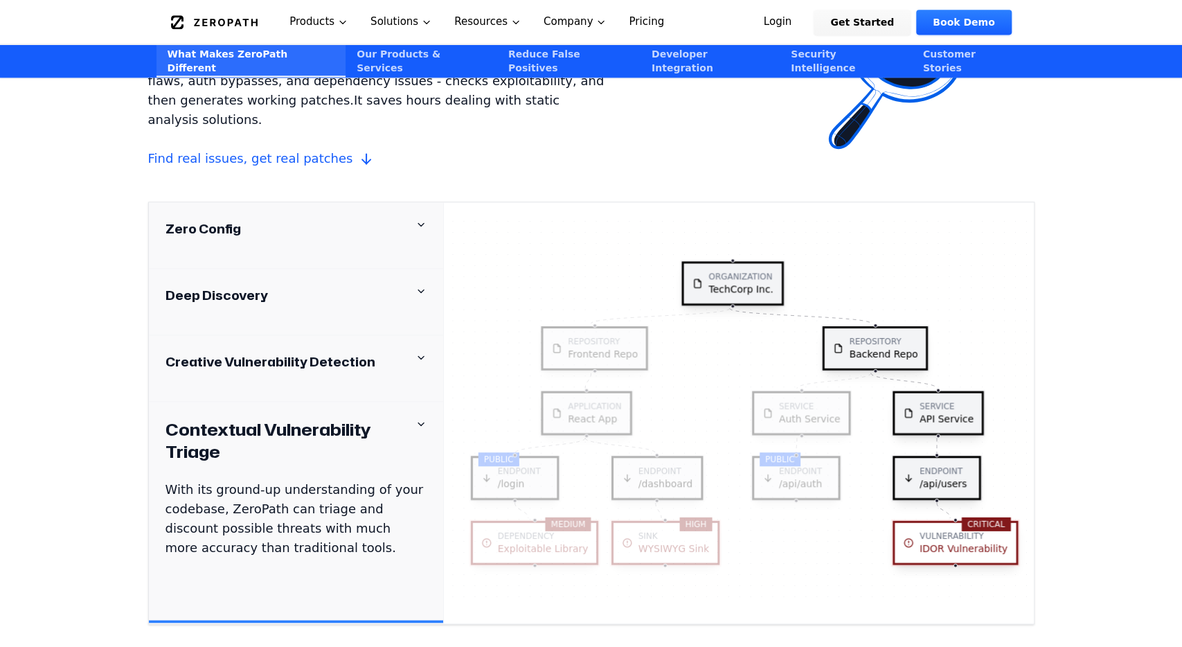
click at [386, 352] on div "Creative Vulnerability Detection" at bounding box center [296, 361] width 261 height 19
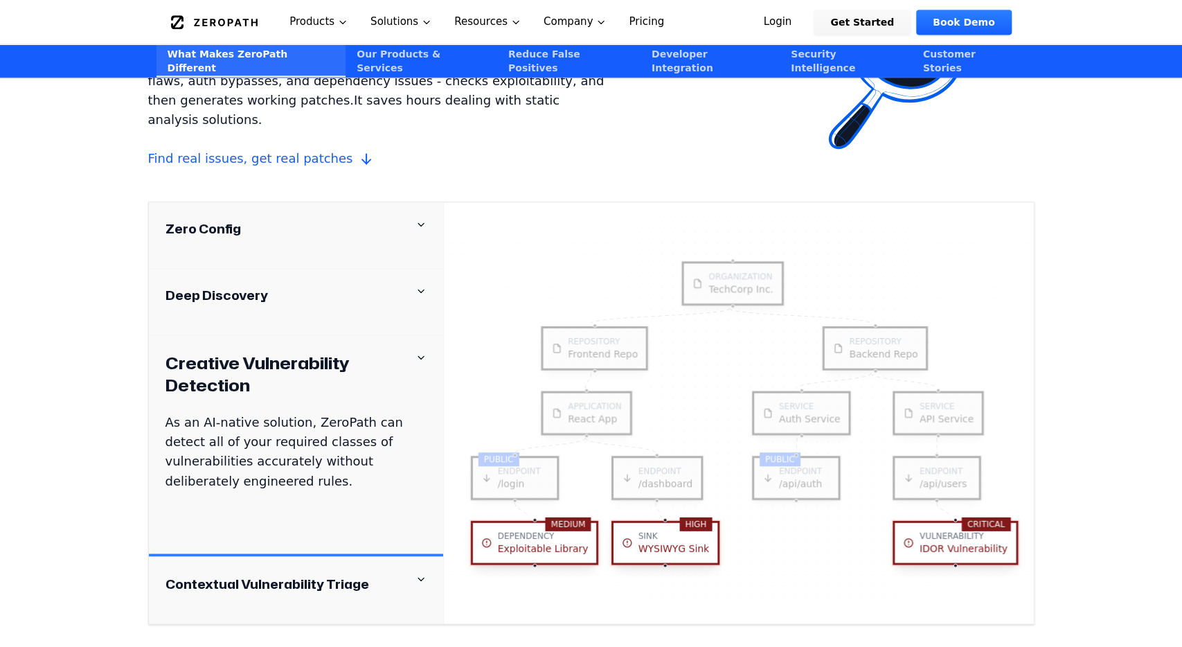
drag, startPoint x: 316, startPoint y: 420, endPoint x: 350, endPoint y: 446, distance: 43.1
click at [350, 446] on p "As an AI-native solution, ZeroPath can detect all of your required classes of v…" at bounding box center [296, 452] width 261 height 78
drag, startPoint x: 1083, startPoint y: 418, endPoint x: 1060, endPoint y: 413, distance: 23.2
click at [1084, 418] on div "Code security that thinks ZeroPath finds the vulnerabilities that matter - incl…" at bounding box center [591, 304] width 1182 height 749
click at [424, 352] on icon at bounding box center [421, 357] width 11 height 11
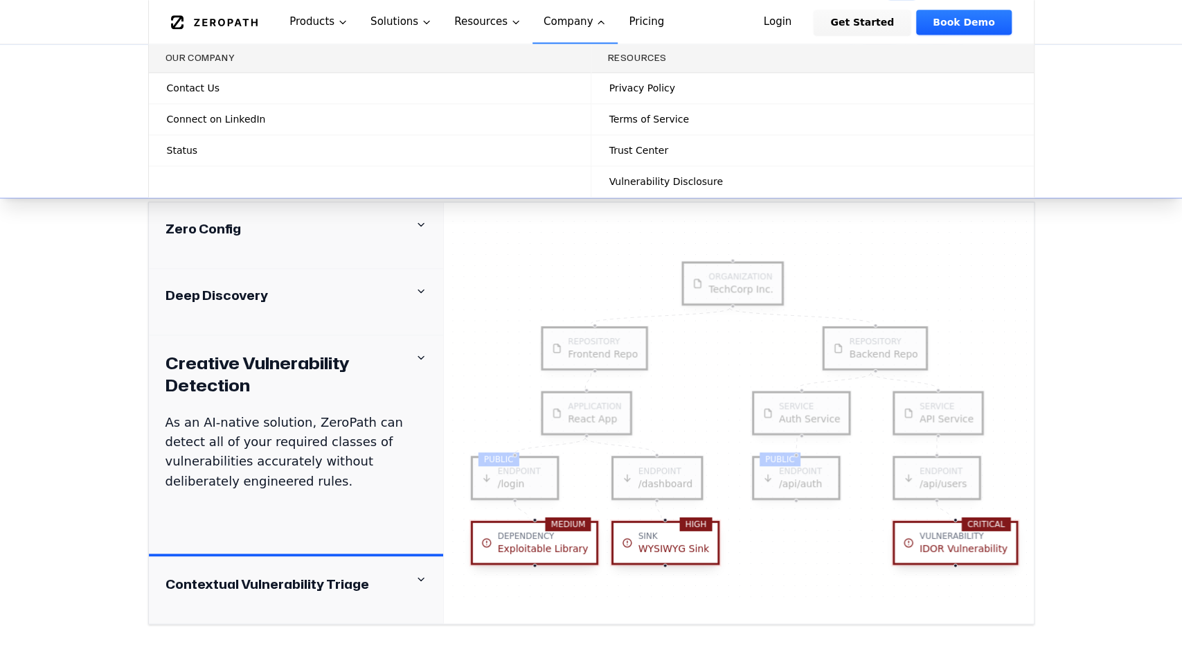
click at [208, 88] on span "Contact Us" at bounding box center [193, 88] width 53 height 14
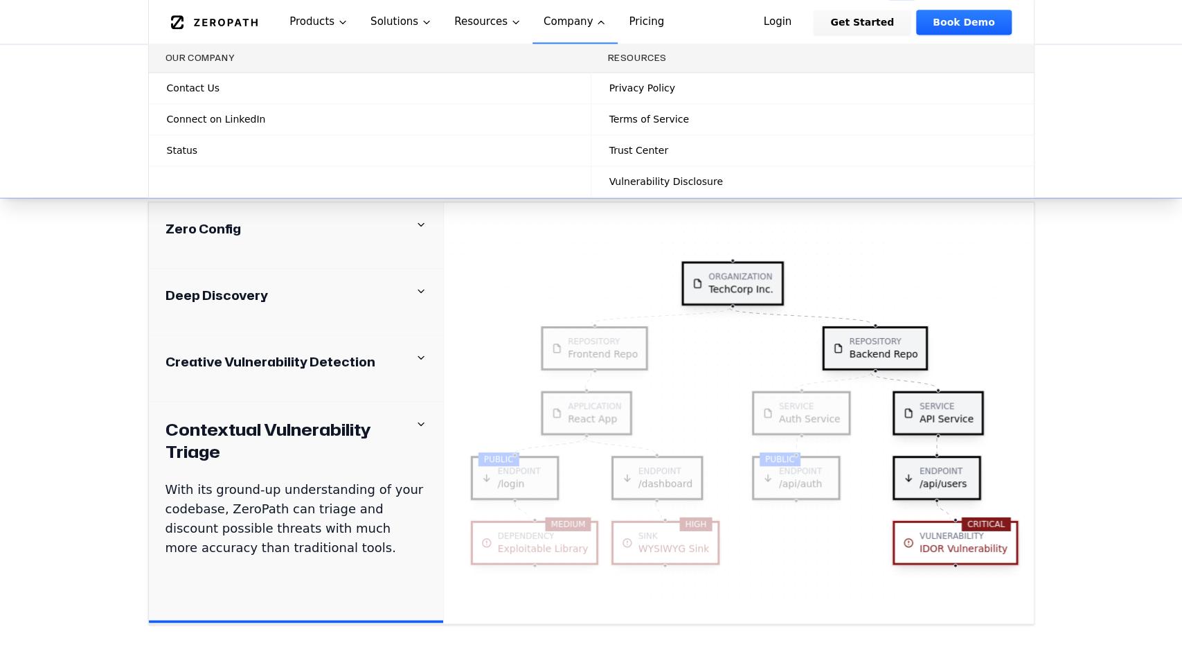
click at [647, 84] on span "Privacy Policy" at bounding box center [642, 88] width 66 height 14
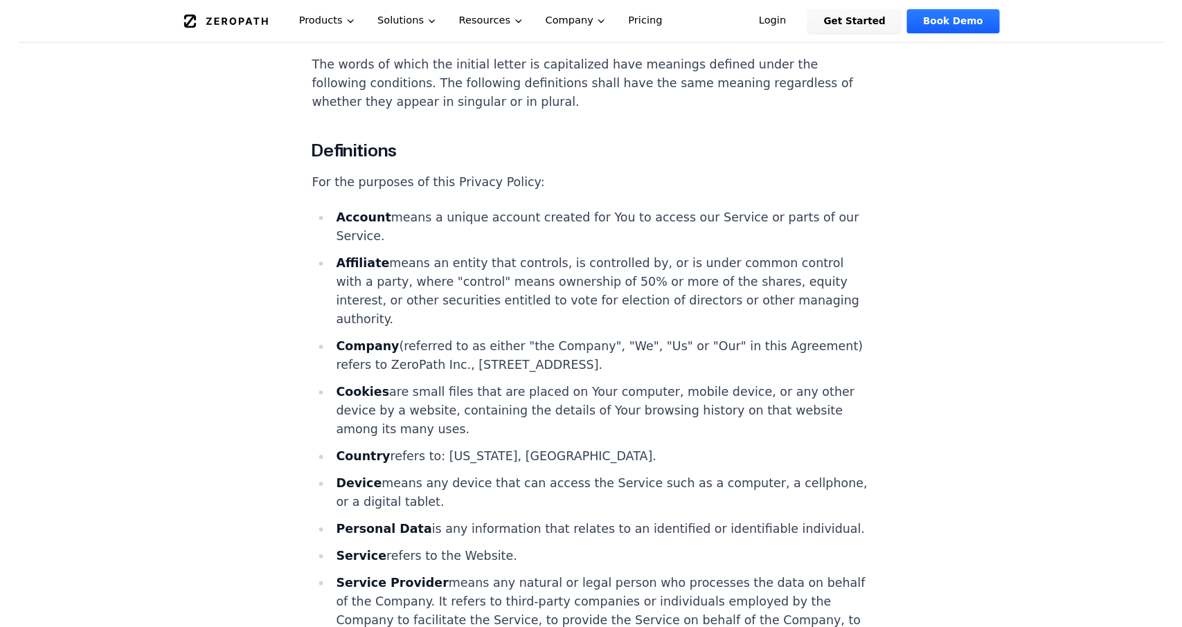
scroll to position [211, 0]
